Goal: Find specific page/section: Find specific page/section

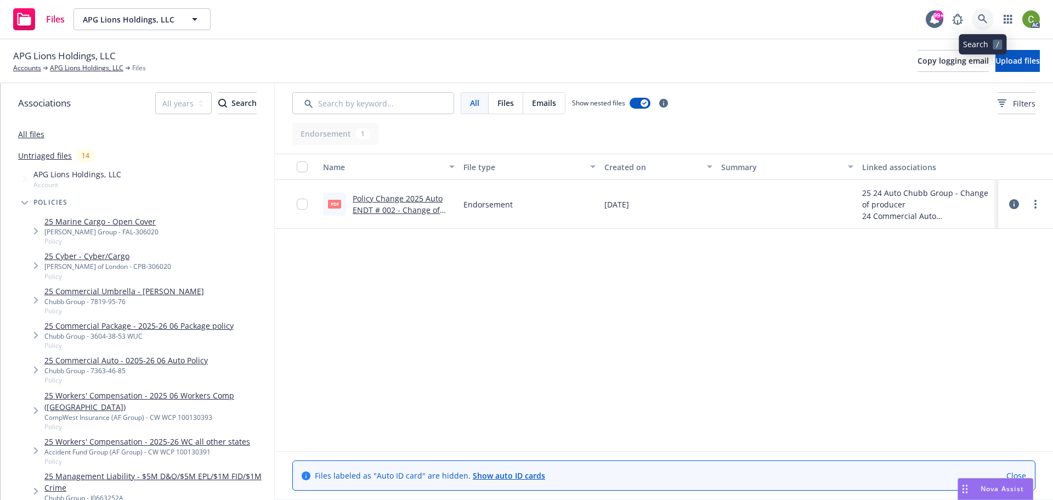
click at [981, 13] on link at bounding box center [983, 19] width 22 height 22
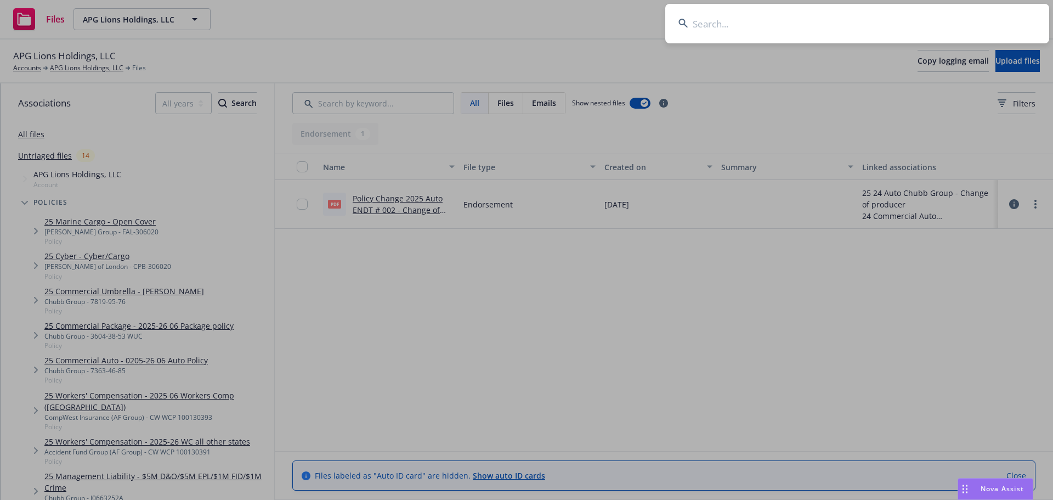
type input "[PERSON_NAME] [PERSON_NAME] Family, Inc."
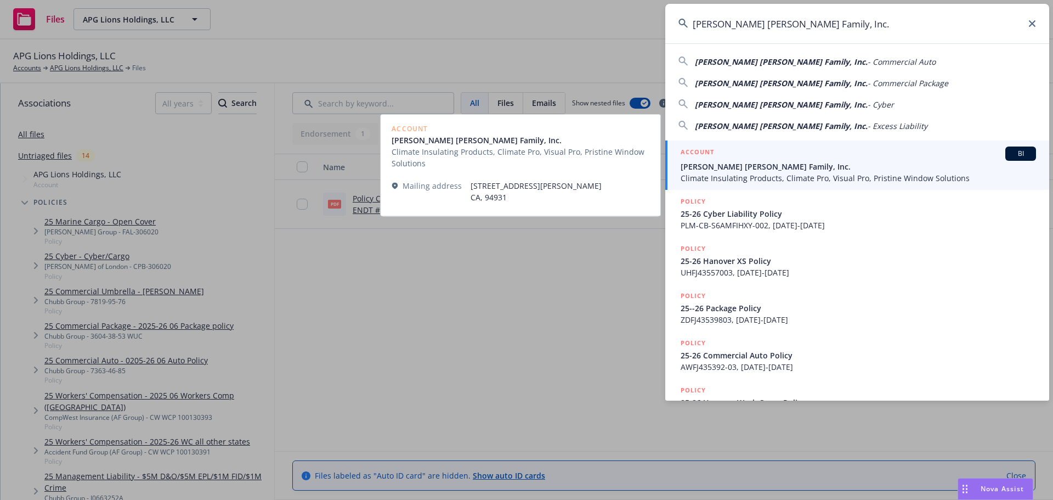
click at [718, 167] on span "[PERSON_NAME] [PERSON_NAME] Family, Inc." at bounding box center [859, 167] width 356 height 12
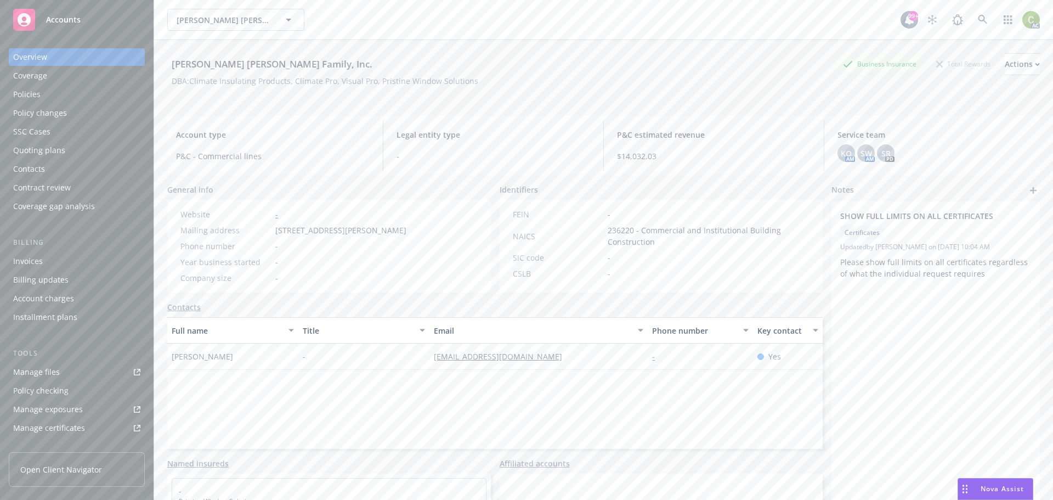
click at [61, 98] on div "Policies" at bounding box center [76, 95] width 127 height 18
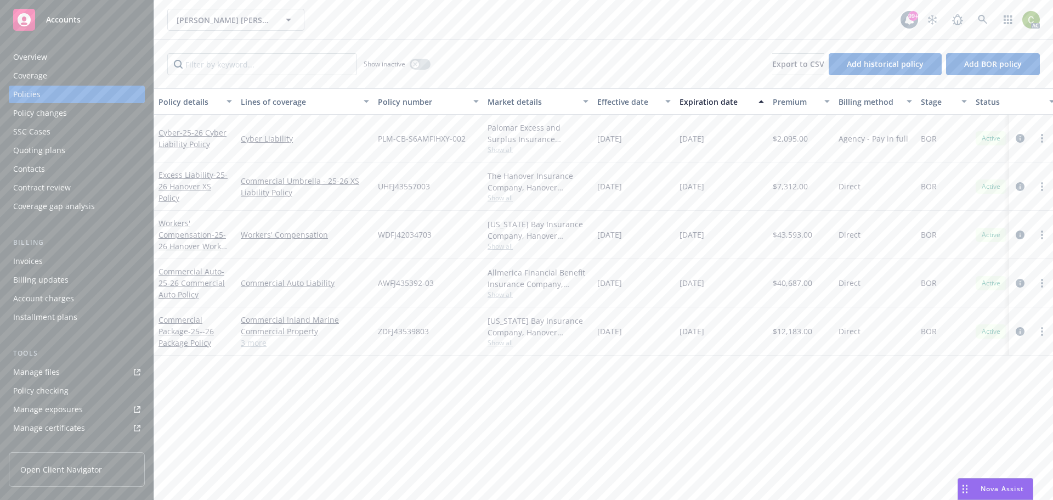
click at [262, 343] on link "3 more" at bounding box center [305, 343] width 128 height 12
click at [187, 143] on span "- 25-26 Cyber Liability Policy" at bounding box center [193, 138] width 68 height 22
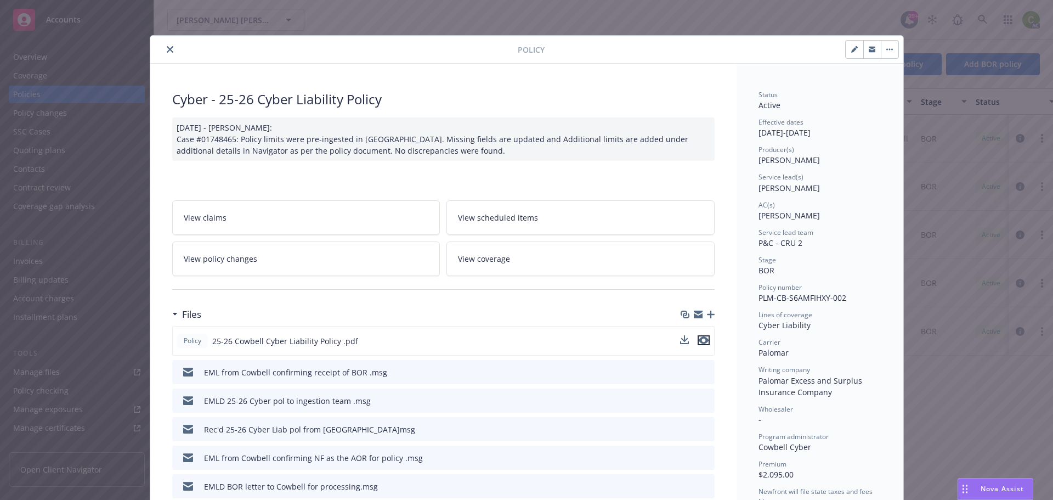
click at [701, 340] on icon "preview file" at bounding box center [704, 340] width 10 height 8
click at [167, 50] on icon "close" at bounding box center [170, 49] width 7 height 7
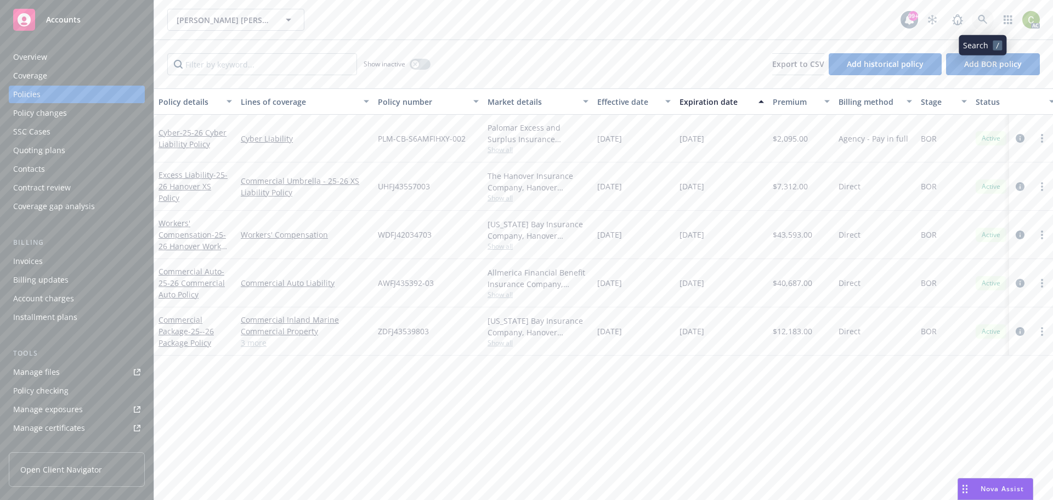
click at [984, 16] on icon at bounding box center [983, 20] width 10 height 10
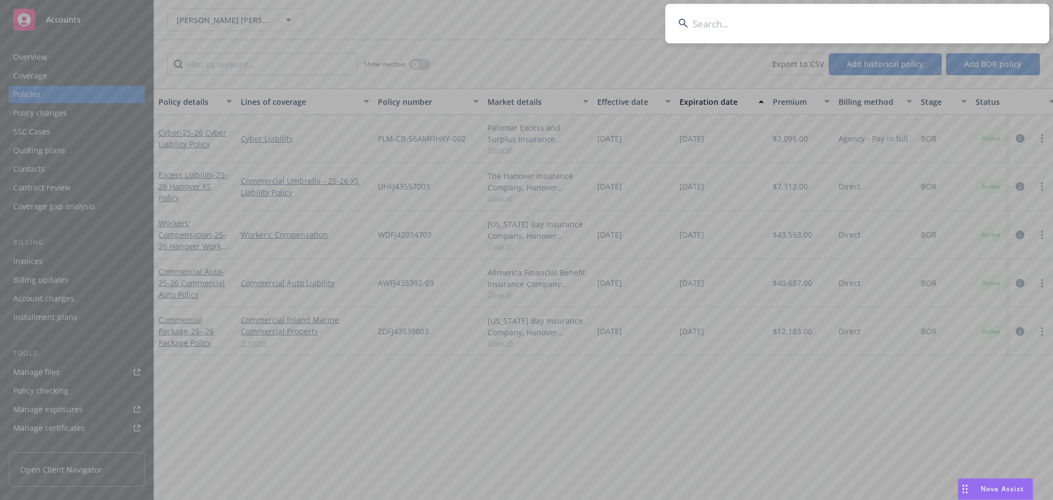
type input "SPP1824125 01"
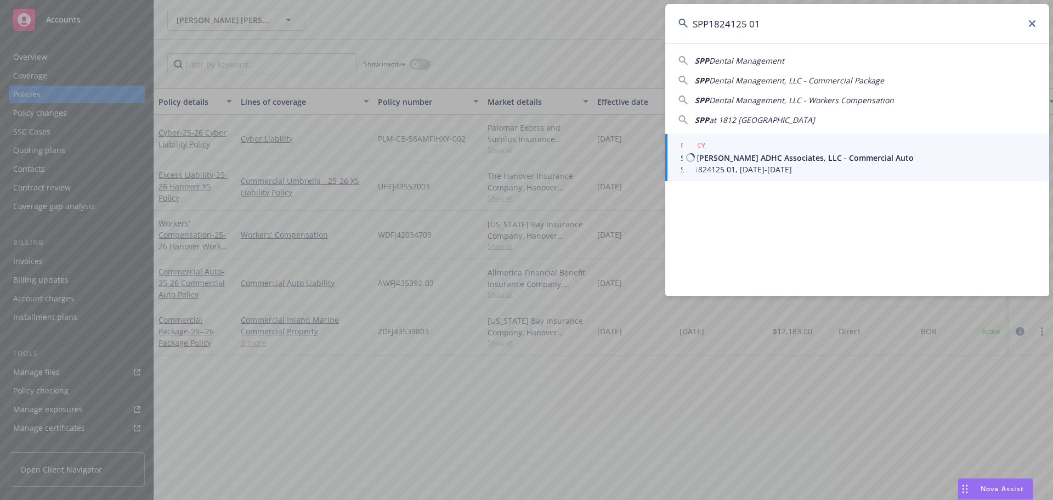
click at [776, 157] on span "San [PERSON_NAME] ADHC Associates, LLC - Commercial Auto" at bounding box center [859, 158] width 356 height 12
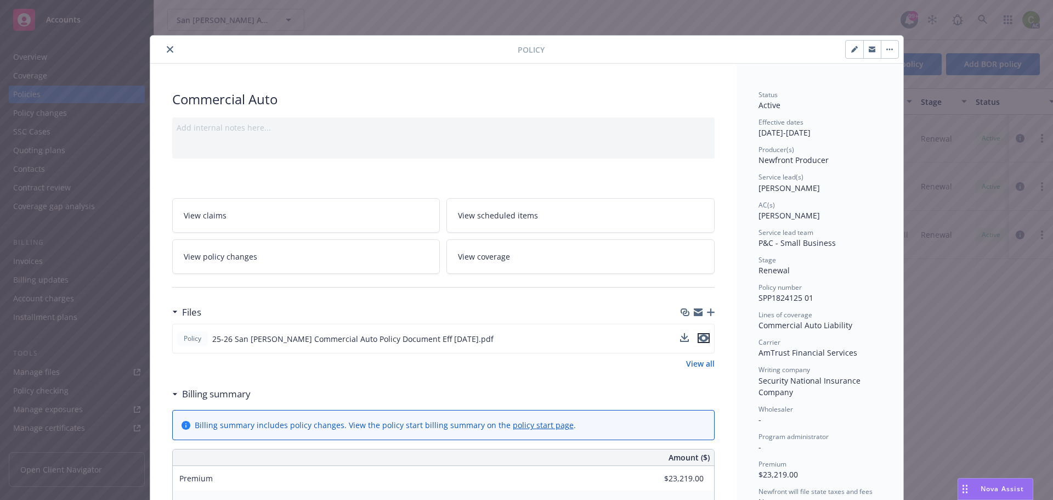
click at [702, 341] on icon "preview file" at bounding box center [704, 338] width 10 height 8
